Goal: Information Seeking & Learning: Learn about a topic

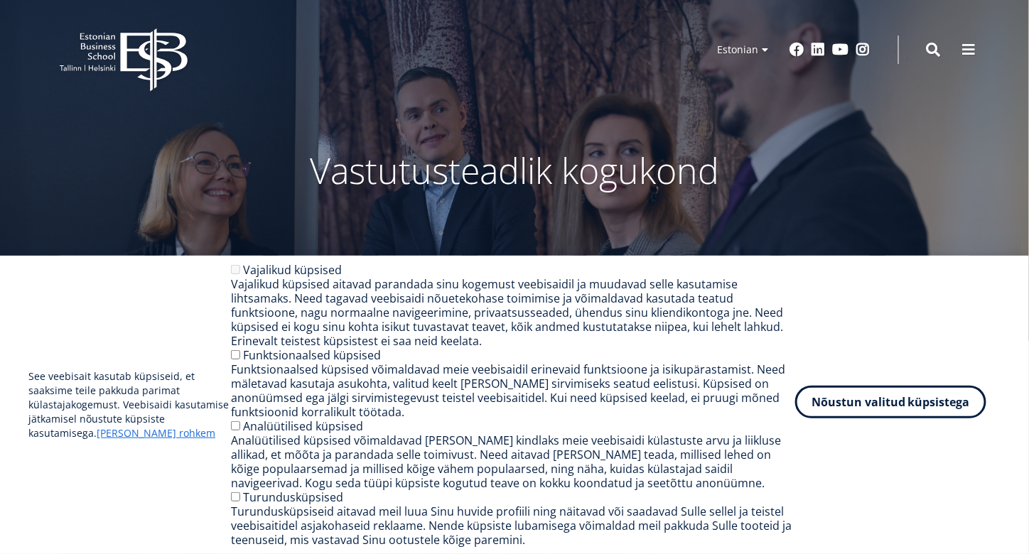
click at [857, 402] on button "Nõustun valitud küpsistega" at bounding box center [890, 402] width 191 height 33
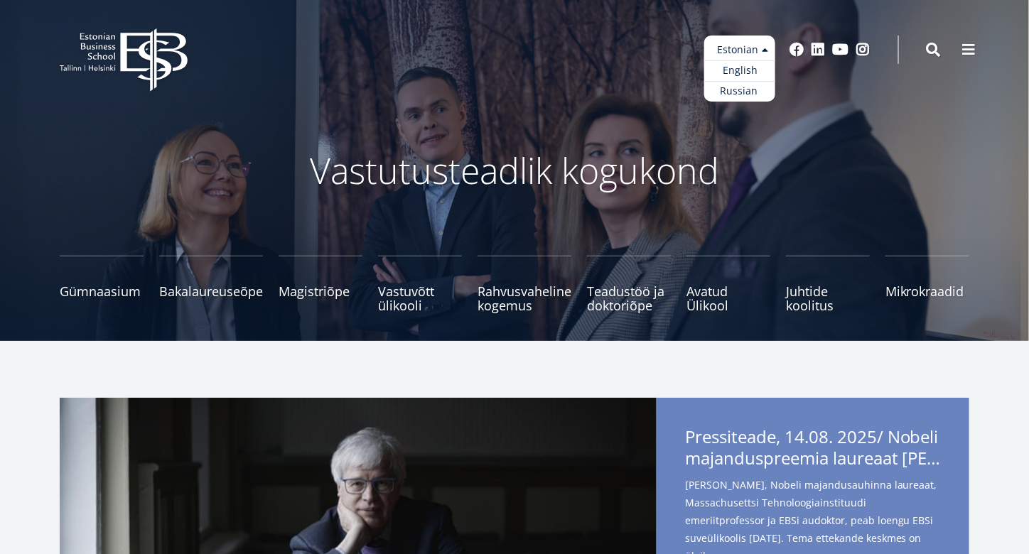
click at [753, 46] on ul "Estonian English Russian" at bounding box center [739, 69] width 71 height 66
click at [743, 86] on link "Russian" at bounding box center [739, 91] width 71 height 21
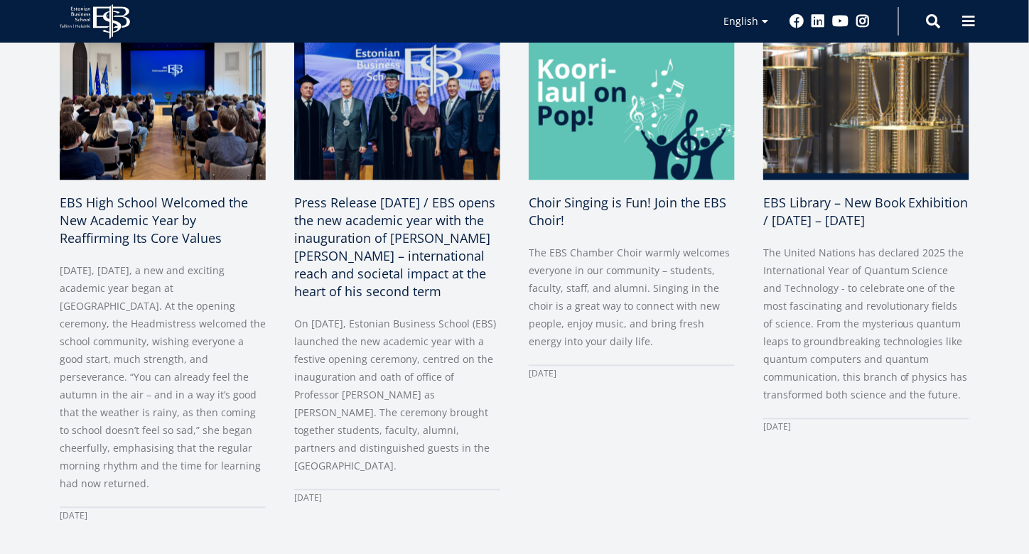
scroll to position [737, 0]
click at [739, 57] on link "Russian" at bounding box center [739, 63] width 71 height 21
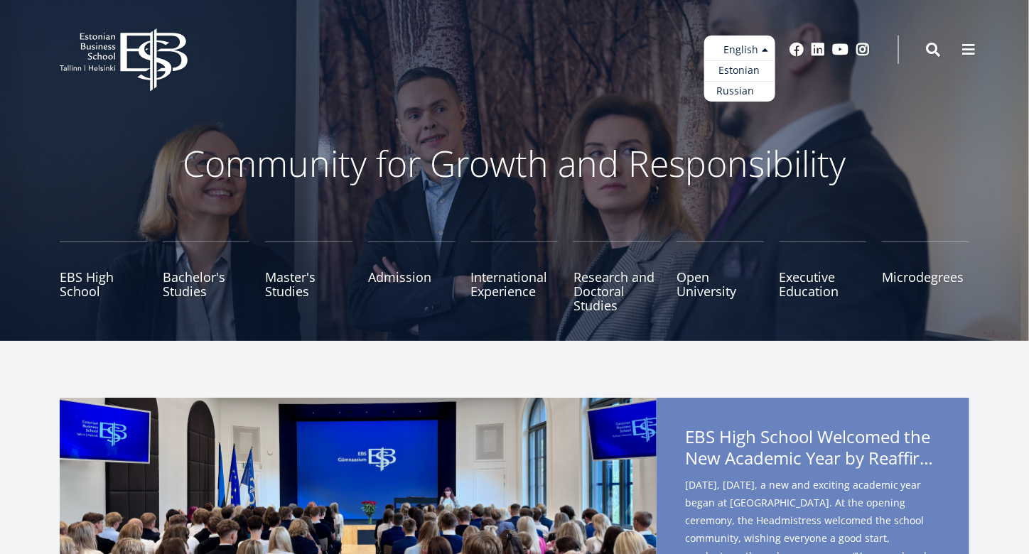
click at [734, 90] on link "Russian" at bounding box center [739, 91] width 71 height 21
click at [740, 70] on link "Estonian" at bounding box center [739, 70] width 71 height 21
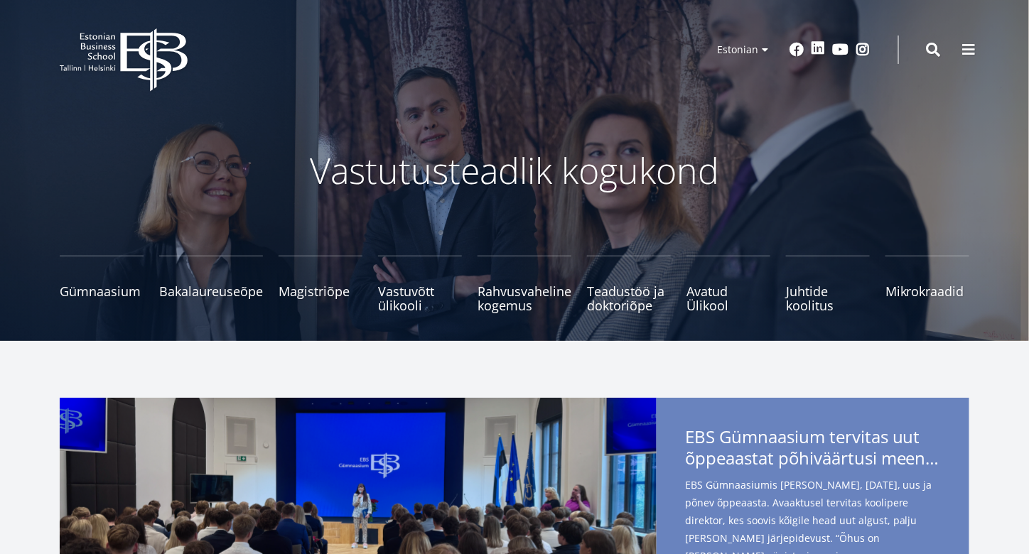
click at [819, 48] on link "Linkedin" at bounding box center [818, 48] width 14 height 14
click at [220, 296] on small "Tutvu ja registreeru" at bounding box center [211, 305] width 104 height 21
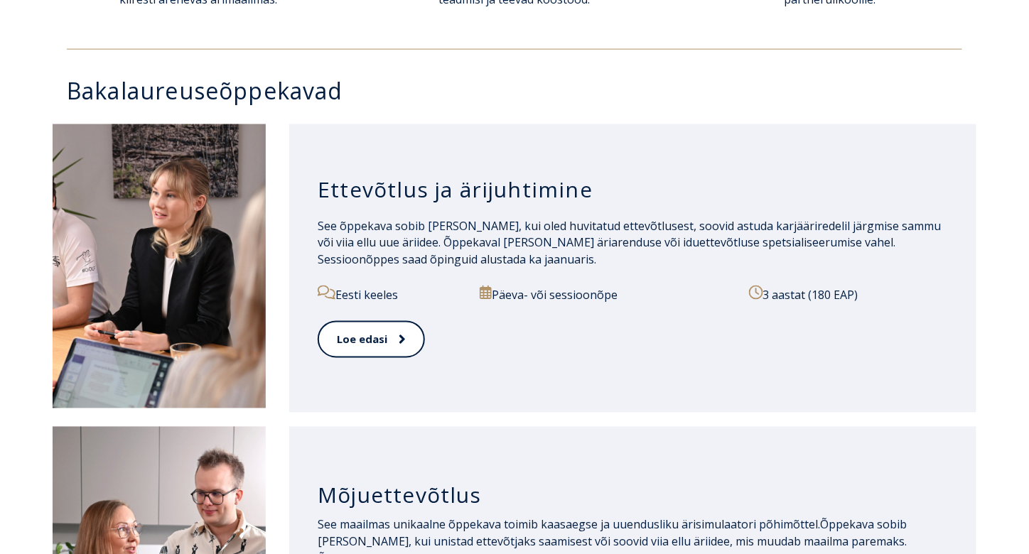
scroll to position [662, 0]
click at [490, 192] on h3 "Ettevõtlus ja ärijuhtimine" at bounding box center [633, 190] width 630 height 27
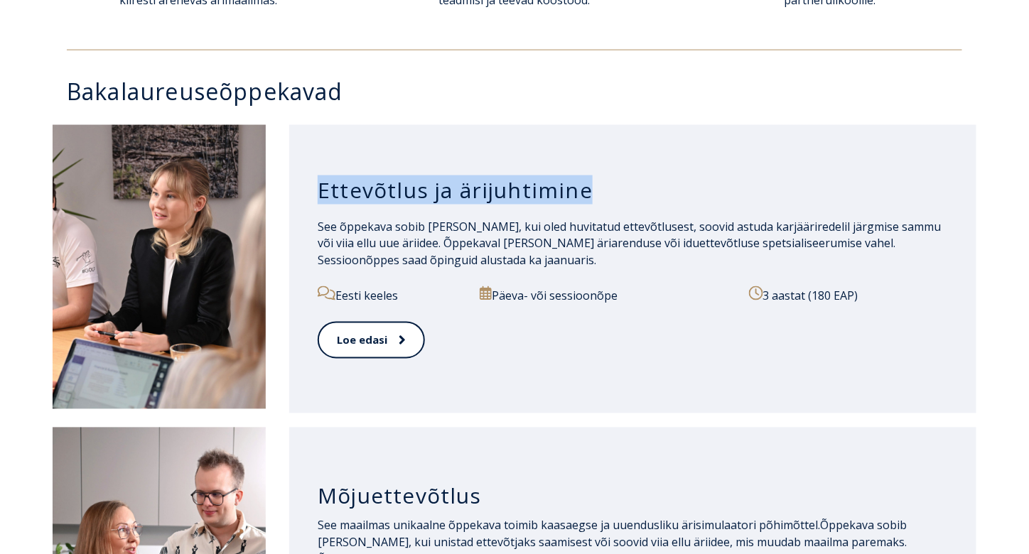
click at [490, 192] on h3 "Ettevõtlus ja ärijuhtimine" at bounding box center [633, 190] width 630 height 27
click at [480, 205] on div at bounding box center [480, 205] width 0 height 0
click at [763, 173] on div "Ettevõtlus ja ärijuhtimine" at bounding box center [633, 190] width 630 height 55
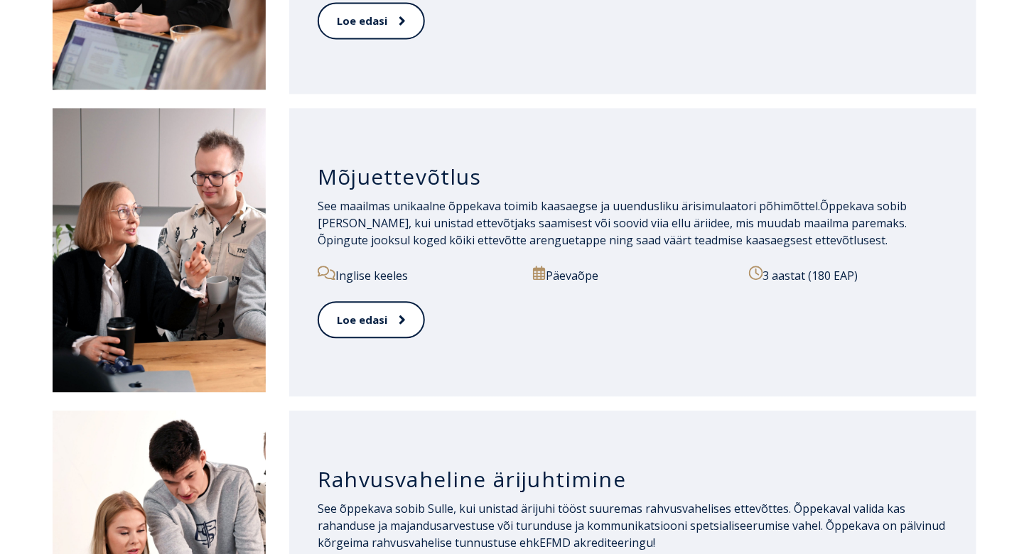
scroll to position [982, 0]
click at [464, 164] on h3 "Mõjuettevõtlus" at bounding box center [633, 176] width 630 height 27
click at [455, 142] on div at bounding box center [455, 142] width 0 height 0
click at [662, 269] on p "Päevaõpe" at bounding box center [632, 275] width 199 height 18
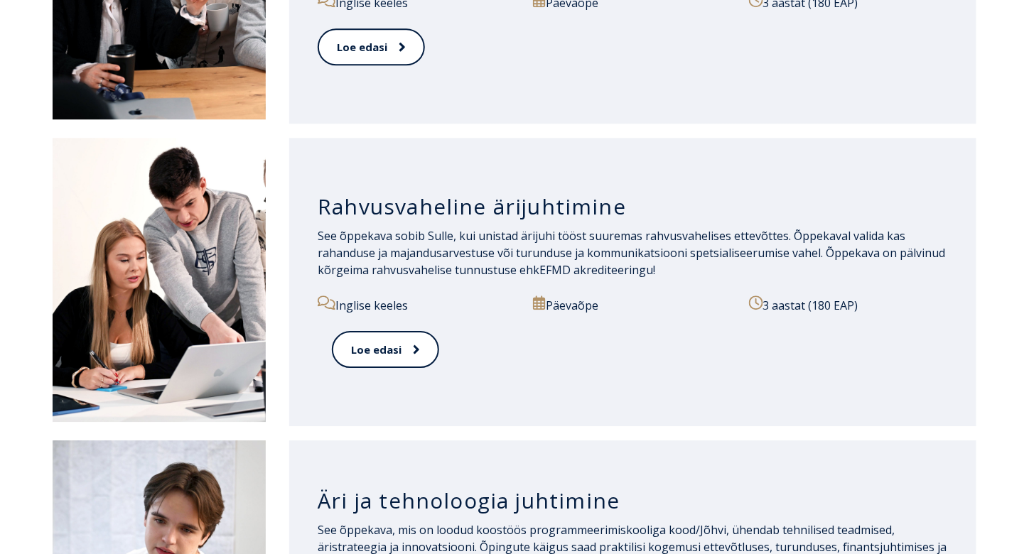
scroll to position [1255, 0]
click at [471, 193] on h3 "Rahvusvaheline ärijuhtimine" at bounding box center [633, 206] width 630 height 27
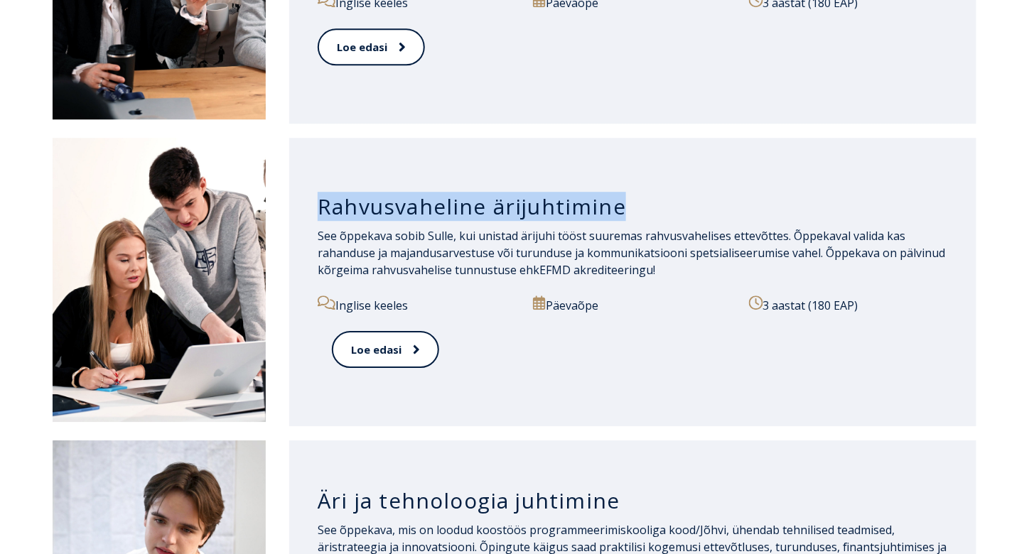
click at [471, 193] on h3 "Rahvusvaheline ärijuhtimine" at bounding box center [633, 206] width 630 height 27
click at [462, 171] on div at bounding box center [462, 171] width 0 height 0
click at [651, 197] on h3 "Rahvusvaheline ärijuhtimine" at bounding box center [633, 206] width 630 height 27
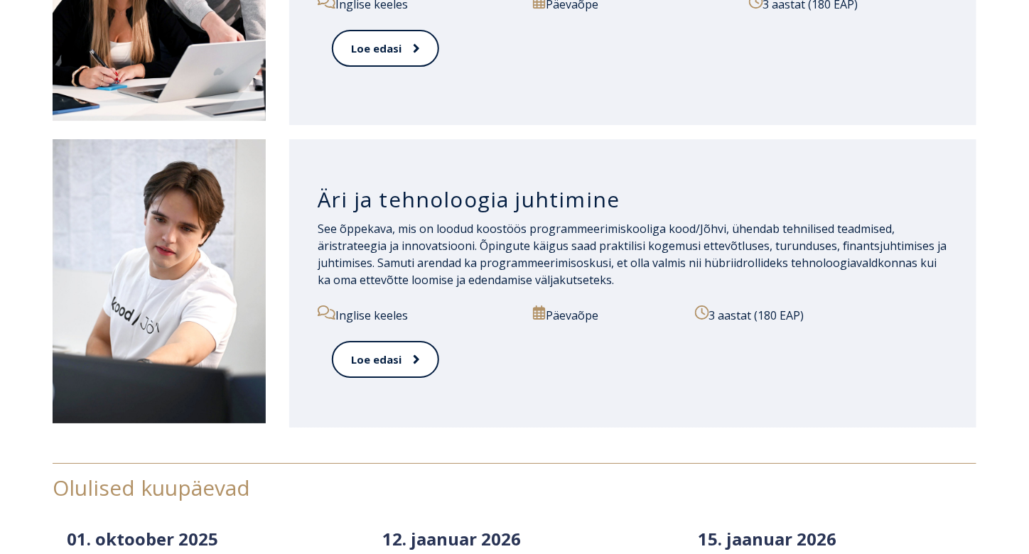
scroll to position [1556, 0]
click at [517, 181] on div "Äri ja tehnoloogia juhtimine" at bounding box center [633, 196] width 630 height 48
click at [513, 189] on h3 "Äri ja tehnoloogia juhtimine" at bounding box center [633, 199] width 630 height 27
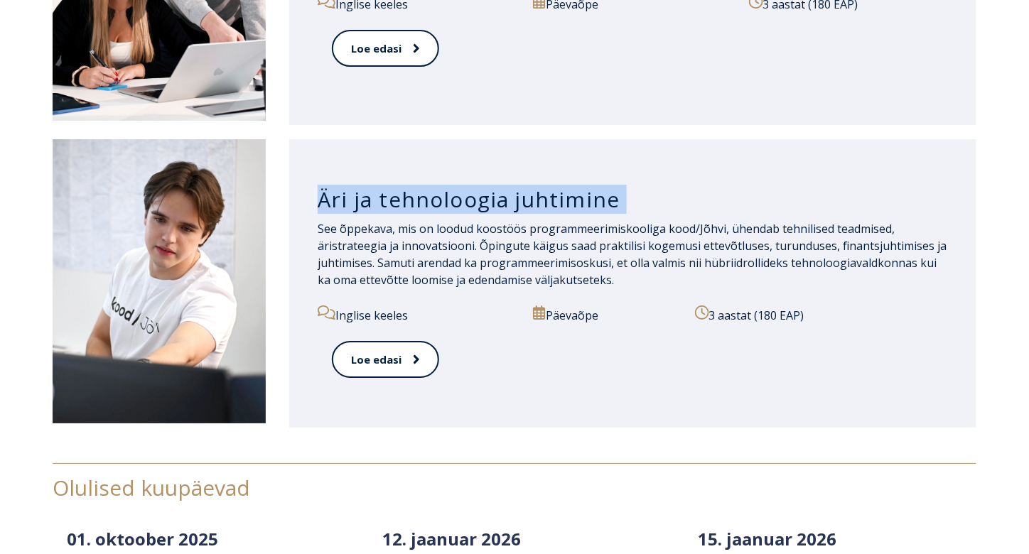
click at [513, 189] on h3 "Äri ja tehnoloogia juhtimine" at bounding box center [633, 199] width 630 height 27
click at [504, 164] on div at bounding box center [504, 164] width 0 height 0
click at [669, 198] on h3 "Äri ja tehnoloogia juhtimine" at bounding box center [633, 199] width 630 height 27
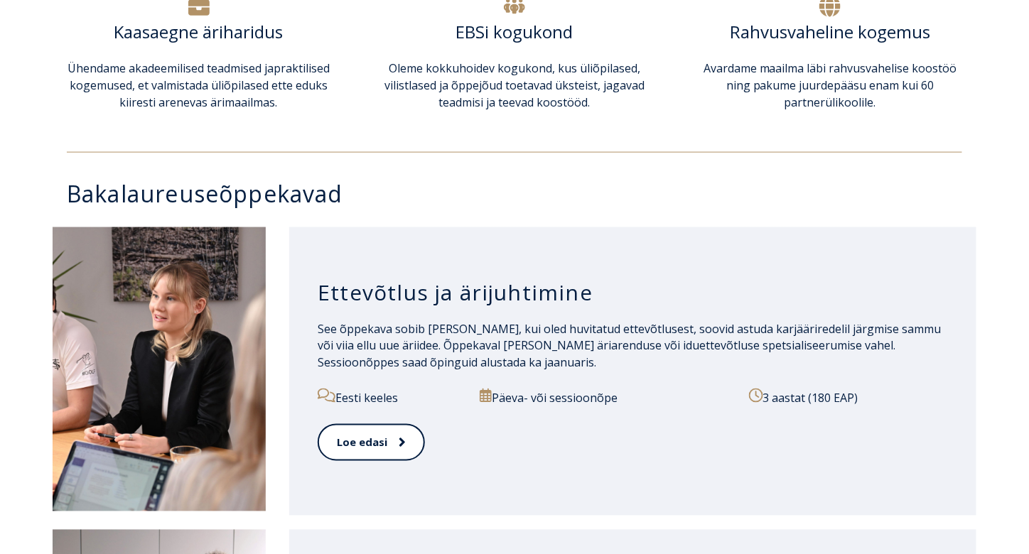
scroll to position [561, 0]
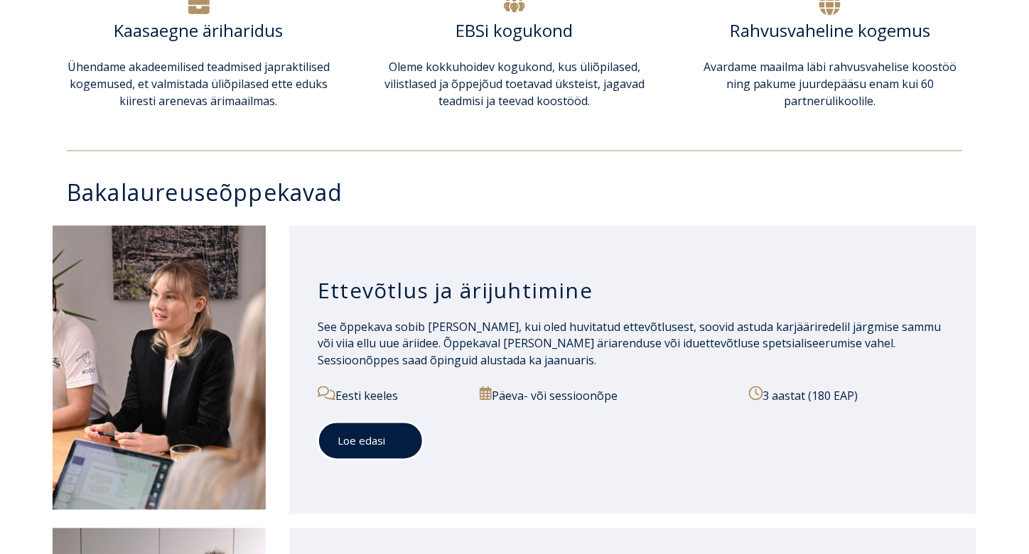
click at [368, 447] on link "Loe edasi" at bounding box center [371, 441] width 106 height 39
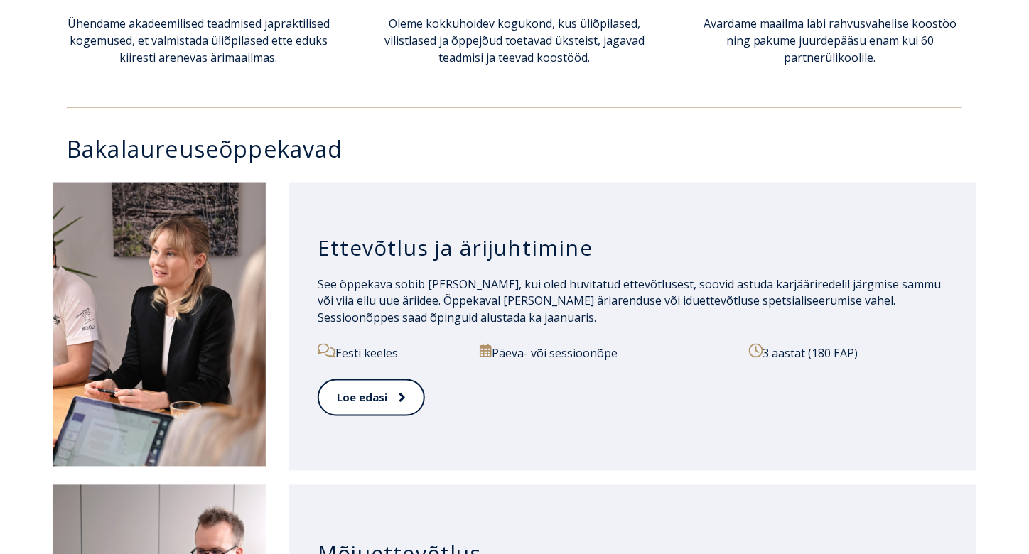
scroll to position [606, 0]
click at [343, 404] on link "Loe edasi" at bounding box center [371, 397] width 106 height 39
